Goal: Information Seeking & Learning: Learn about a topic

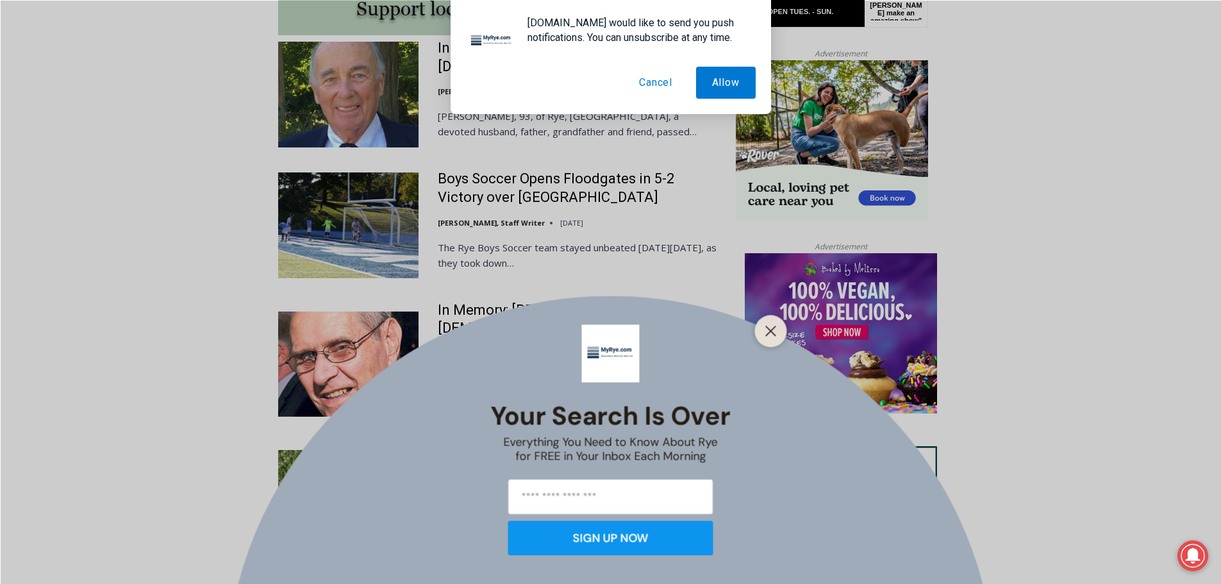
scroll to position [1218, 0]
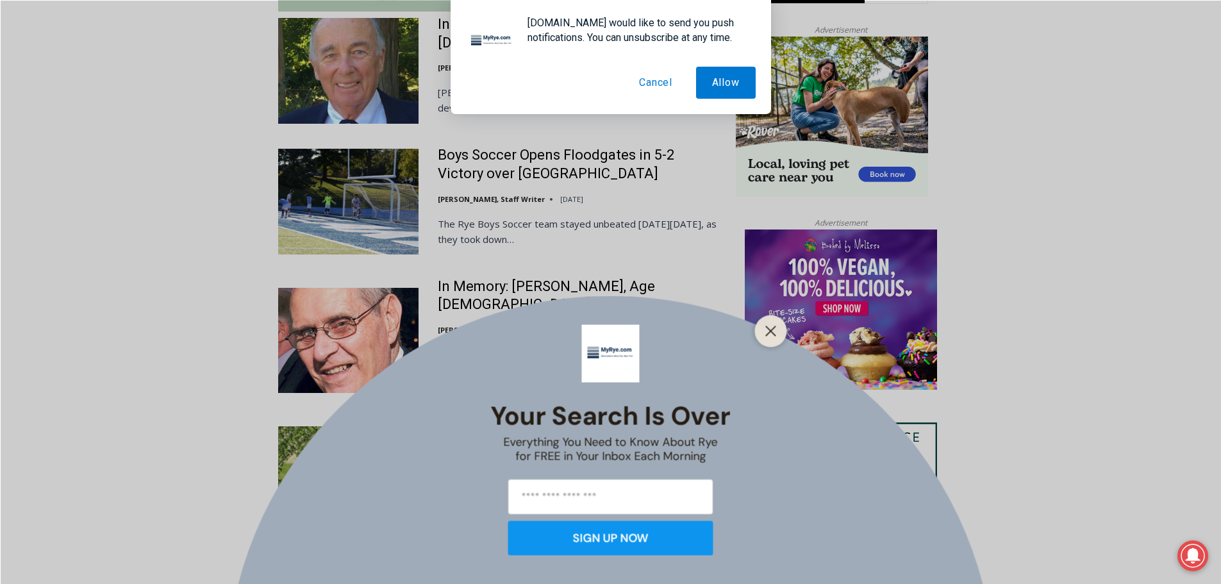
click at [642, 78] on button "Cancel" at bounding box center [655, 83] width 65 height 32
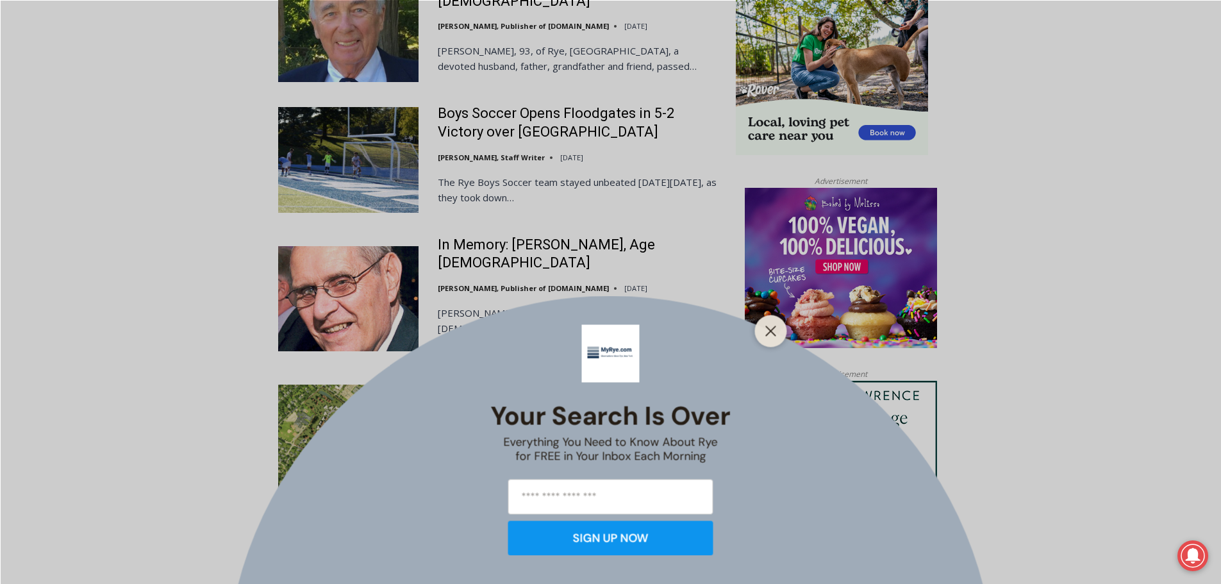
scroll to position [1282, 0]
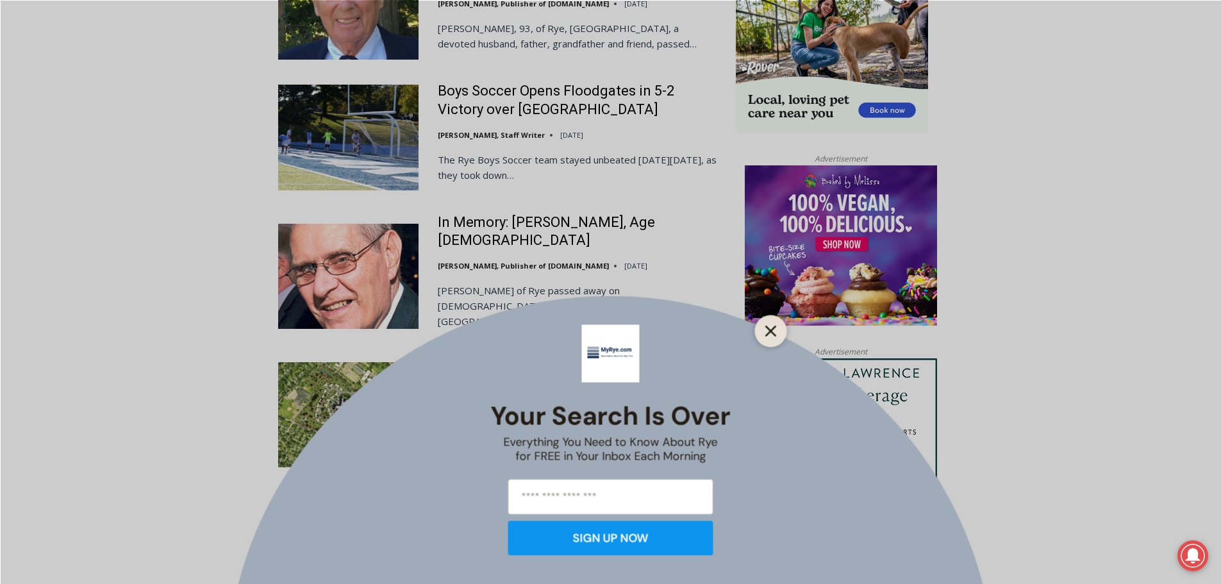
click at [777, 333] on button "Close" at bounding box center [771, 331] width 18 height 18
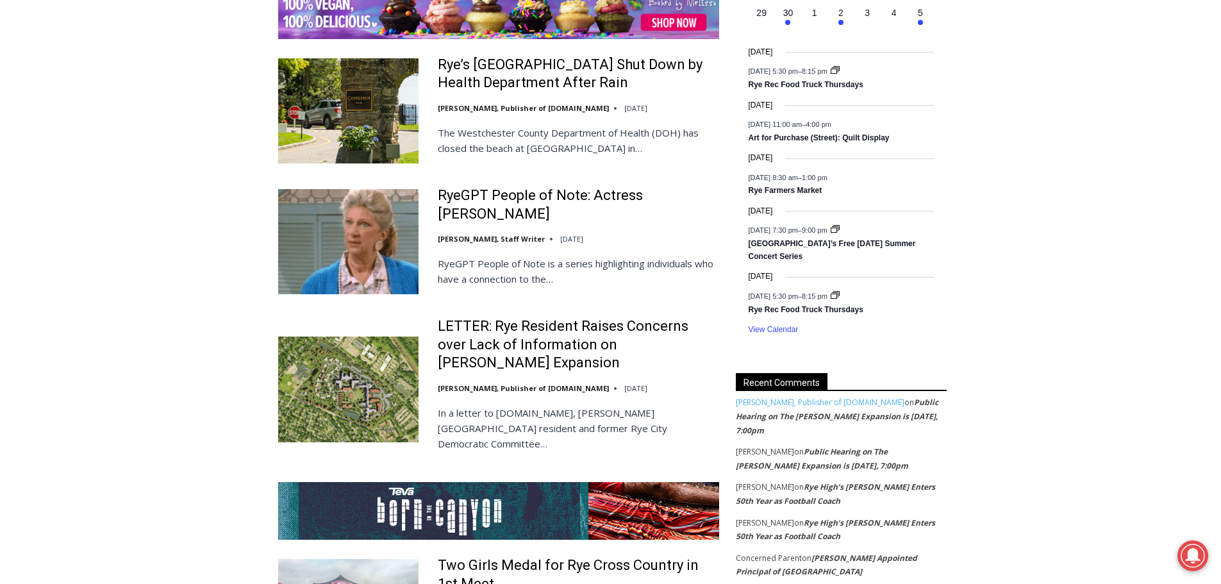
scroll to position [2051, 0]
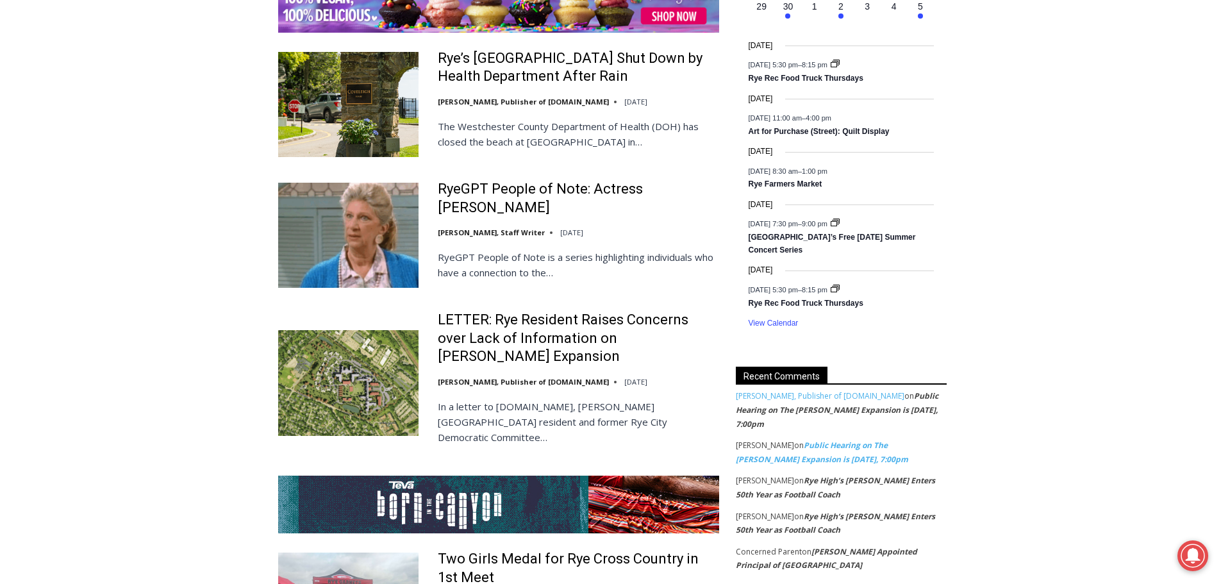
click at [840, 440] on link "Public Hearing on The Osborn Expansion is Tuesday, 7:00pm" at bounding box center [822, 452] width 172 height 25
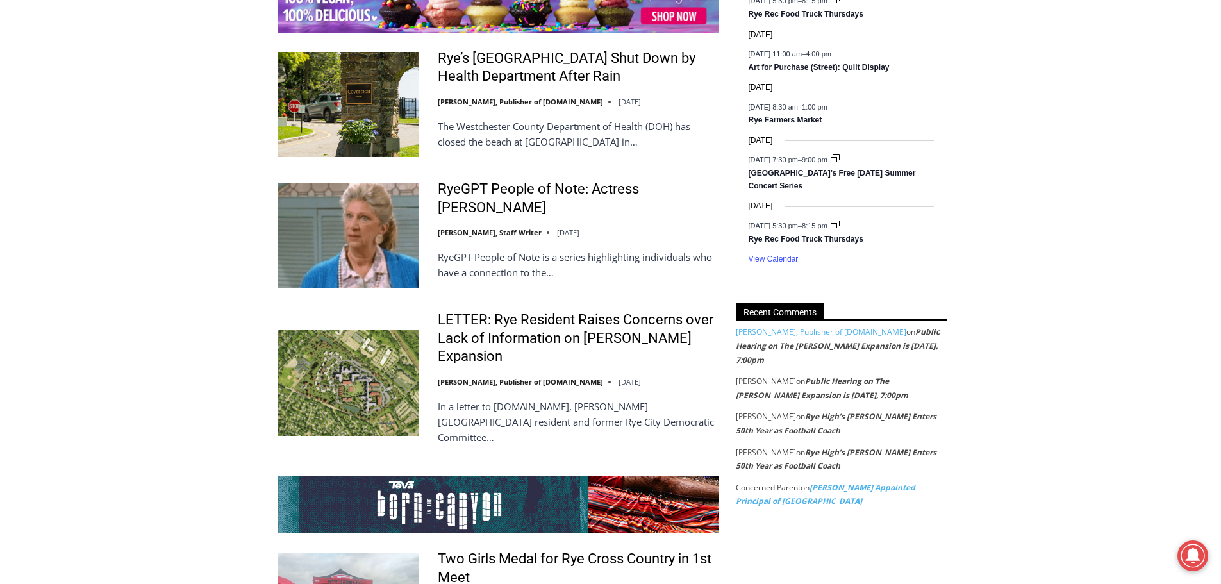
click at [894, 482] on link "[PERSON_NAME] Appointed Principal of [GEOGRAPHIC_DATA]" at bounding box center [825, 494] width 179 height 25
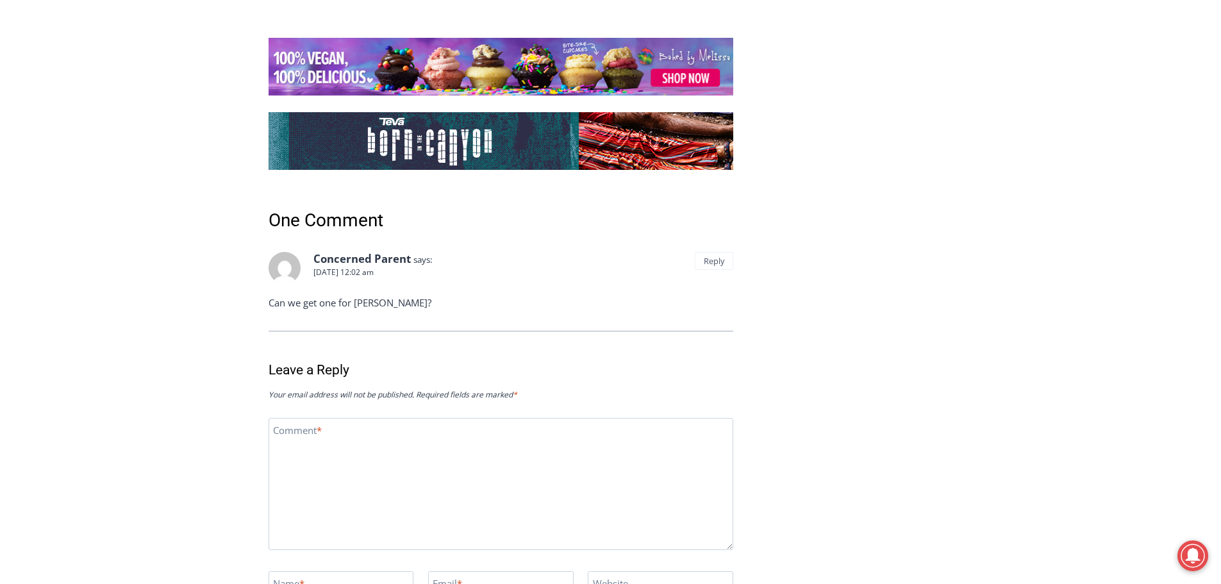
scroll to position [1888, 0]
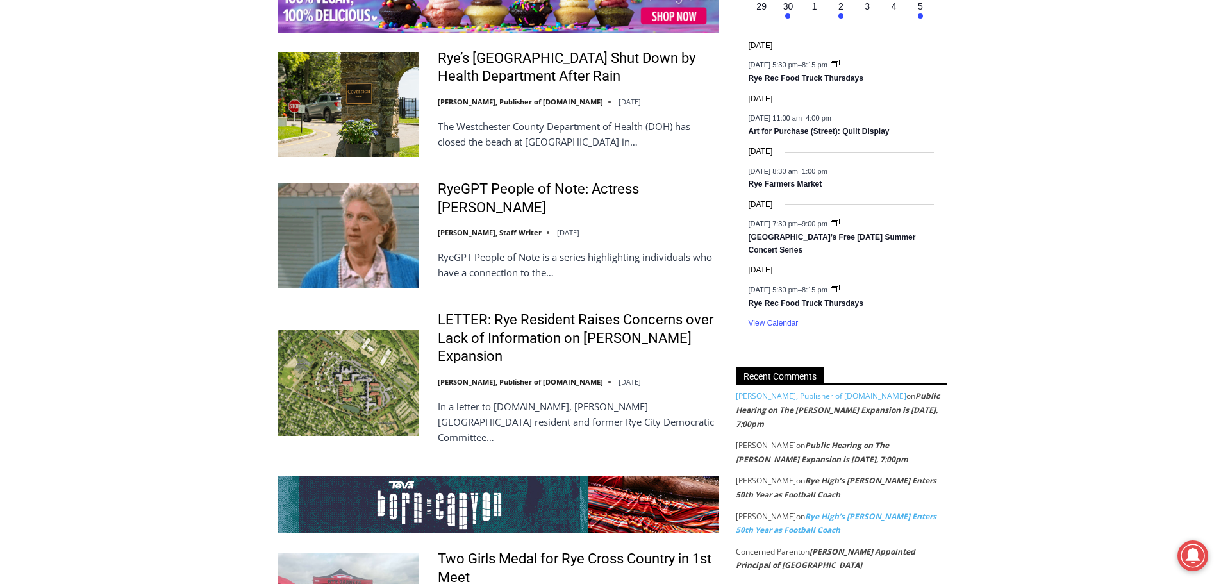
click at [811, 511] on link "Rye High’s [PERSON_NAME] Enters 50th Year as Football Coach" at bounding box center [836, 523] width 201 height 25
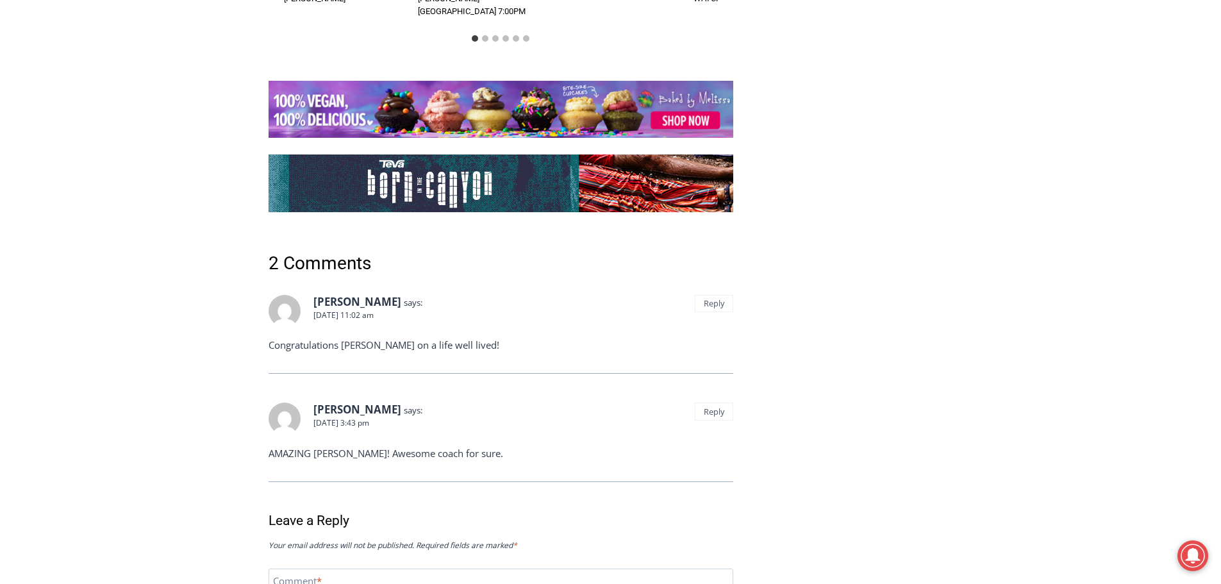
scroll to position [4778, 0]
